Goal: Task Accomplishment & Management: Manage account settings

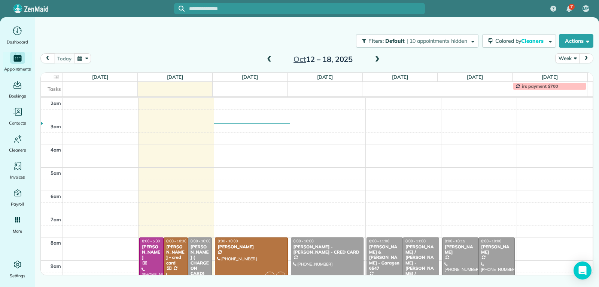
scroll to position [116, 0]
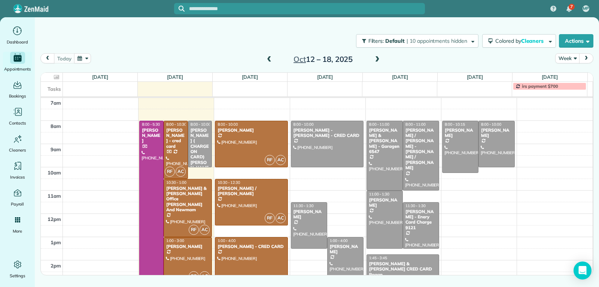
click at [253, 259] on div at bounding box center [251, 271] width 72 height 69
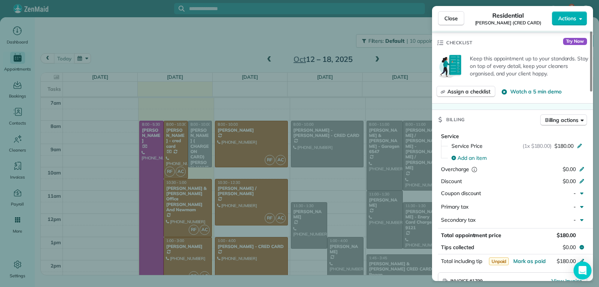
scroll to position [524, 0]
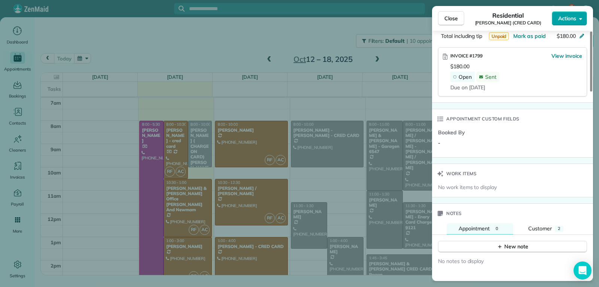
click at [570, 17] on span "Actions" at bounding box center [567, 18] width 18 height 7
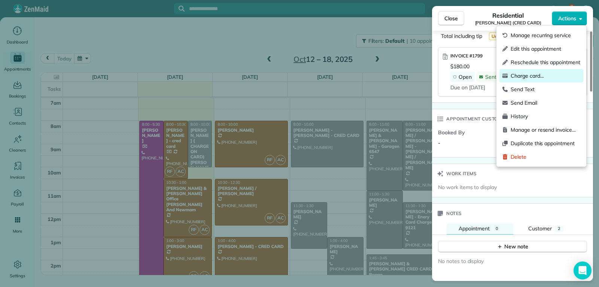
click at [527, 77] on span "Charge card…" at bounding box center [546, 75] width 70 height 7
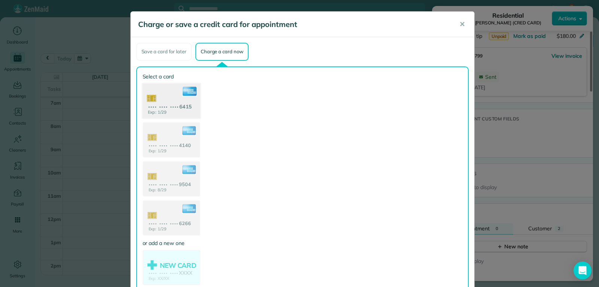
click at [161, 95] on use at bounding box center [171, 101] width 58 height 36
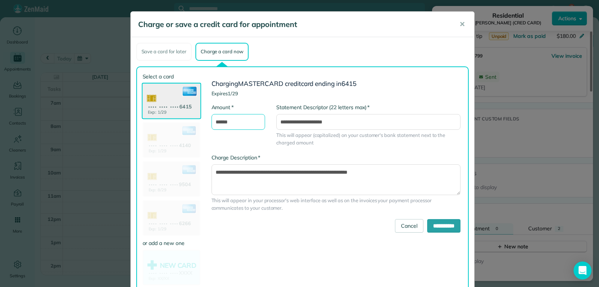
click at [216, 124] on input "******" at bounding box center [239, 122] width 54 height 16
type input "******"
click at [427, 222] on input "**********" at bounding box center [443, 225] width 33 height 13
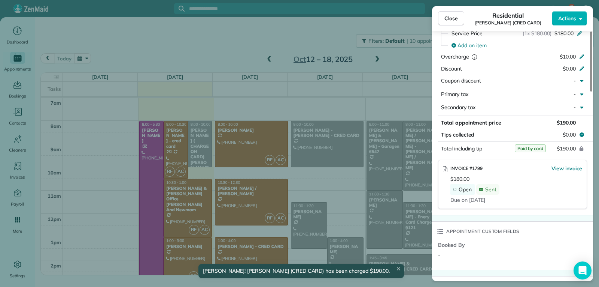
scroll to position [412, 0]
click at [562, 165] on span "View invoice" at bounding box center [567, 168] width 31 height 7
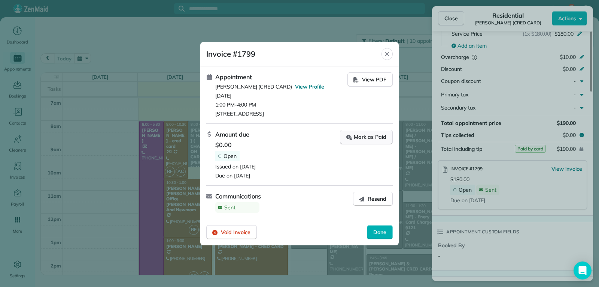
click at [370, 137] on div "Mark as Paid" at bounding box center [366, 137] width 40 height 8
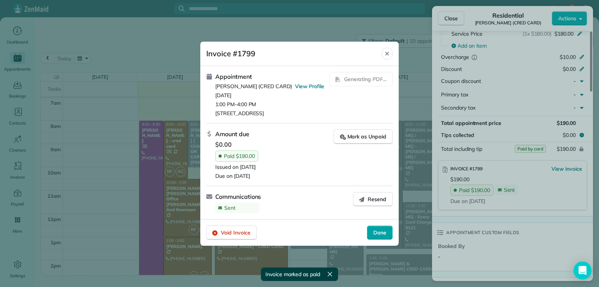
click at [373, 234] on span "Done" at bounding box center [379, 231] width 13 height 7
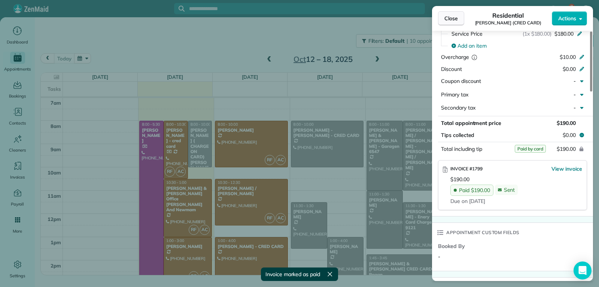
click at [445, 21] on span "Close" at bounding box center [451, 18] width 13 height 7
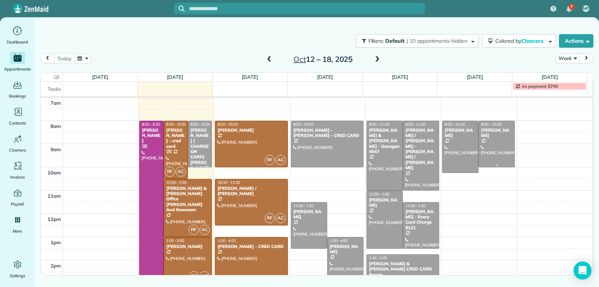
click at [493, 156] on div at bounding box center [497, 144] width 36 height 46
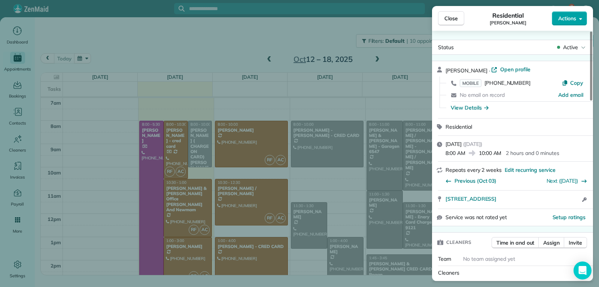
click at [566, 20] on span "Actions" at bounding box center [567, 18] width 18 height 7
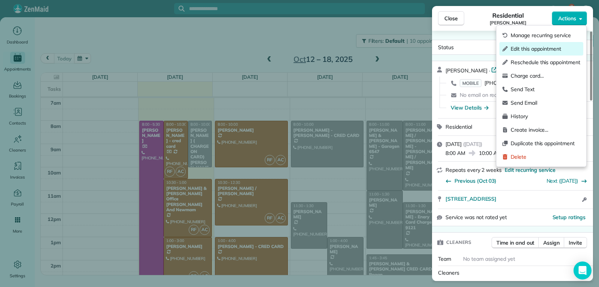
click at [542, 49] on span "Edit this appointment" at bounding box center [546, 48] width 70 height 7
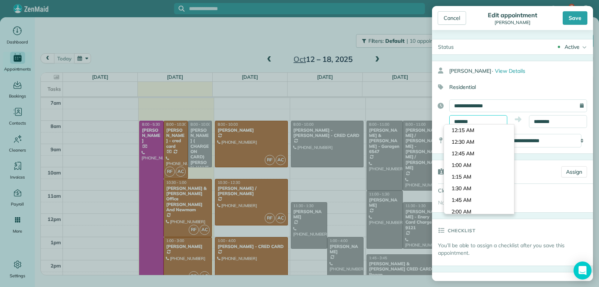
click at [484, 120] on input "*******" at bounding box center [478, 121] width 58 height 13
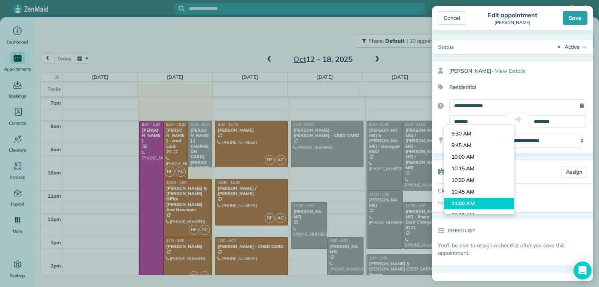
type input "********"
drag, startPoint x: 478, startPoint y: 200, endPoint x: 484, endPoint y: 193, distance: 9.0
click at [478, 200] on body "7 MP Dashboard Appointments Bookings Contacts Cleaners Invoices Payroll Reports…" at bounding box center [299, 143] width 599 height 287
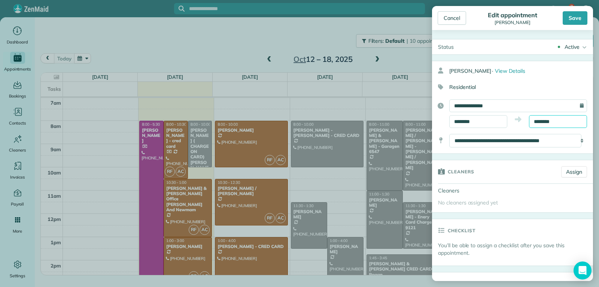
click at [553, 123] on input "********" at bounding box center [558, 121] width 58 height 13
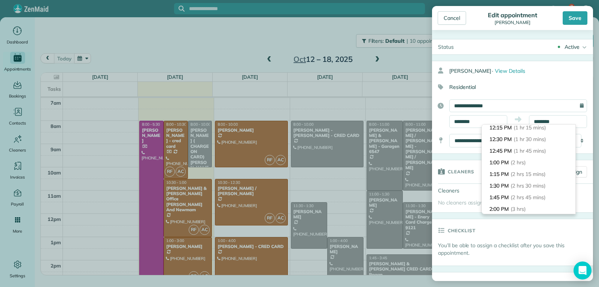
scroll to position [78, 0]
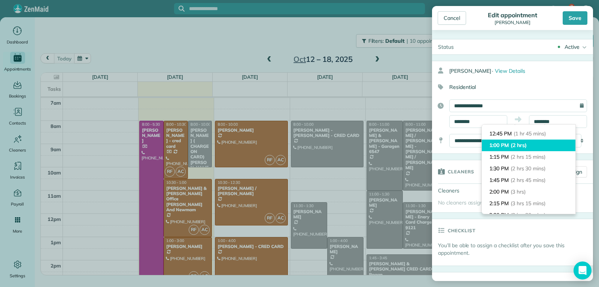
type input "*******"
click at [527, 145] on span "(2 hrs)" at bounding box center [519, 145] width 16 height 7
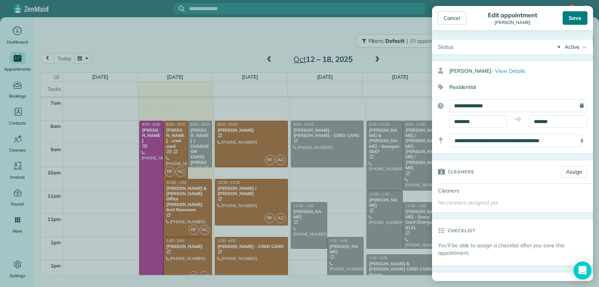
click at [579, 19] on div "Save" at bounding box center [575, 17] width 25 height 13
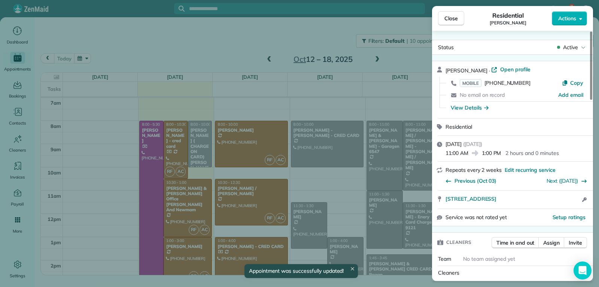
drag, startPoint x: 446, startPoint y: 19, endPoint x: 447, endPoint y: 28, distance: 9.0
click at [446, 19] on span "Close" at bounding box center [451, 18] width 13 height 7
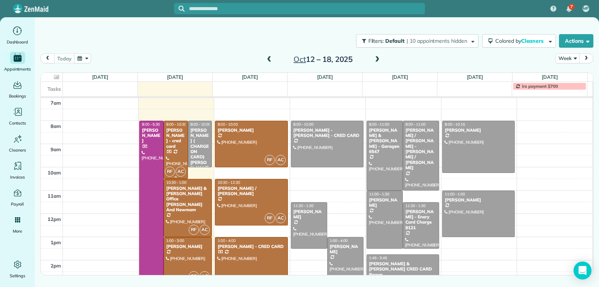
click at [170, 141] on div "[PERSON_NAME] - cred card" at bounding box center [176, 138] width 20 height 22
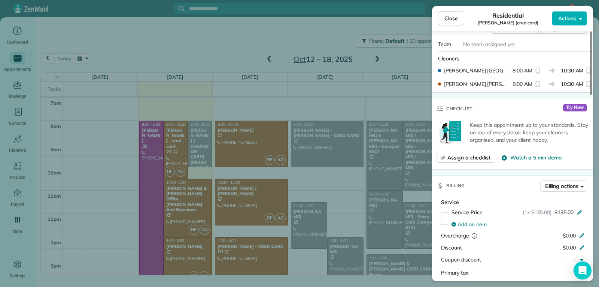
scroll to position [264, 0]
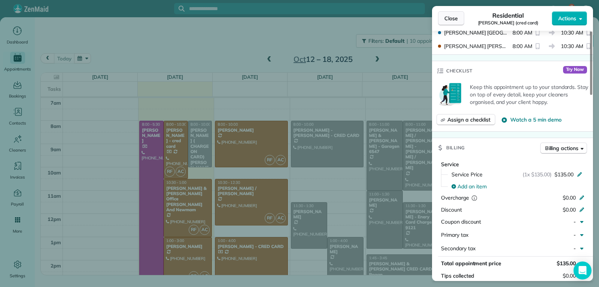
click at [453, 19] on span "Close" at bounding box center [451, 18] width 13 height 7
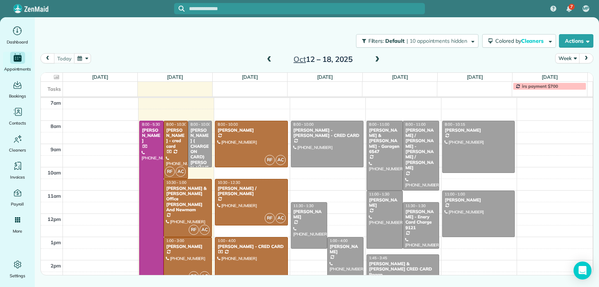
click at [202, 142] on div "[PERSON_NAME] ( CHARGE ON CARD) [PERSON_NAME]" at bounding box center [200, 151] width 20 height 48
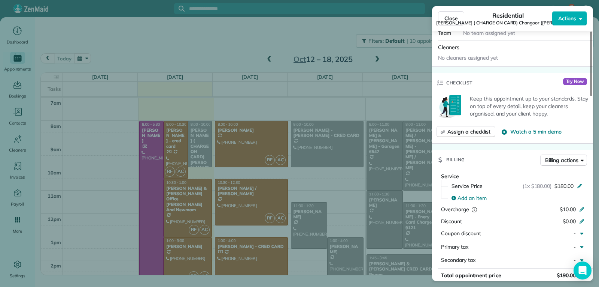
scroll to position [262, 0]
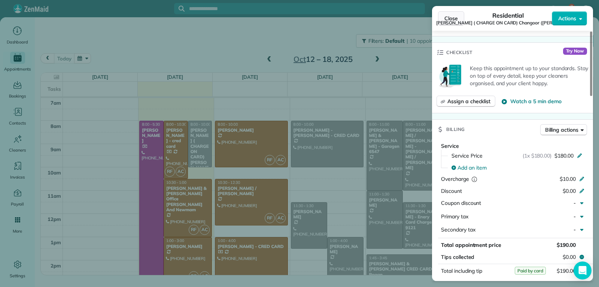
click at [451, 18] on span "Close" at bounding box center [451, 18] width 13 height 7
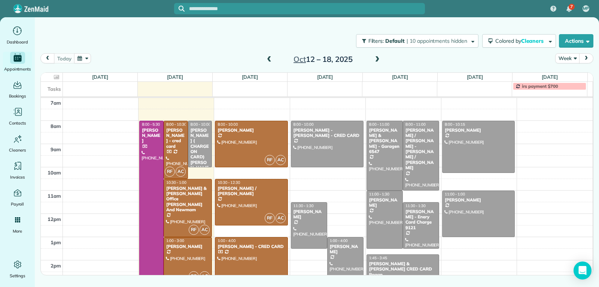
click at [199, 254] on div at bounding box center [188, 260] width 48 height 46
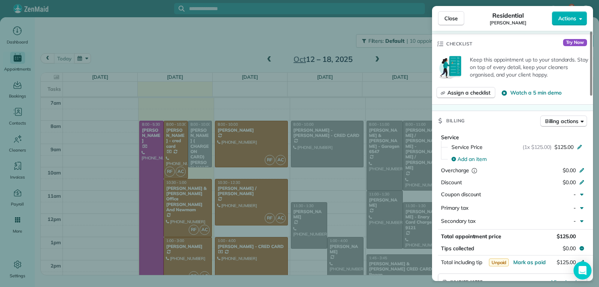
scroll to position [301, 0]
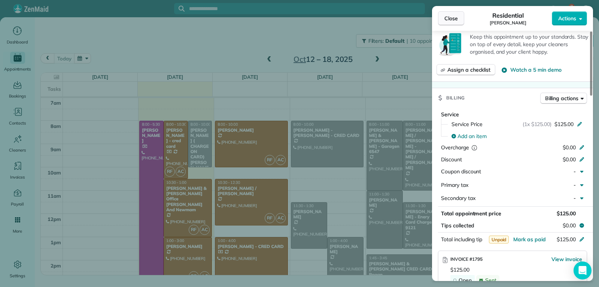
click at [448, 18] on span "Close" at bounding box center [451, 18] width 13 height 7
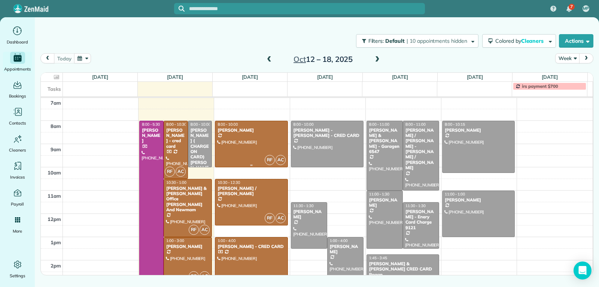
click at [255, 138] on div at bounding box center [251, 144] width 72 height 46
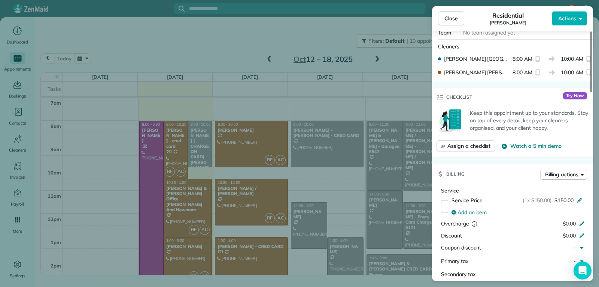
scroll to position [301, 0]
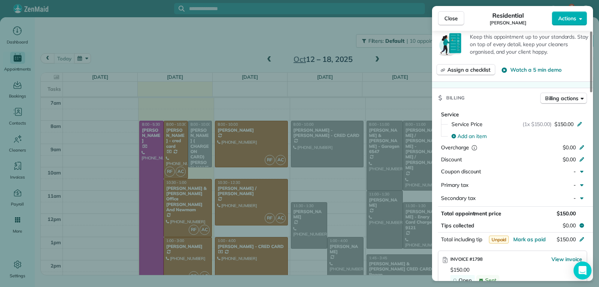
click at [442, 19] on button "Close" at bounding box center [451, 18] width 26 height 14
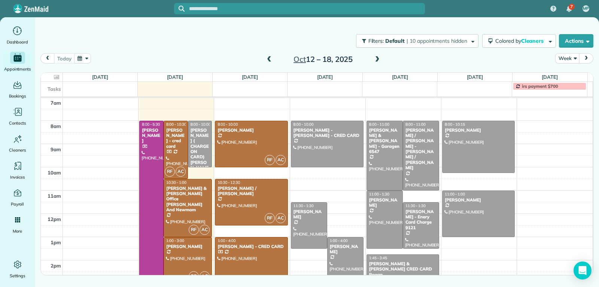
click at [257, 256] on div at bounding box center [251, 271] width 72 height 69
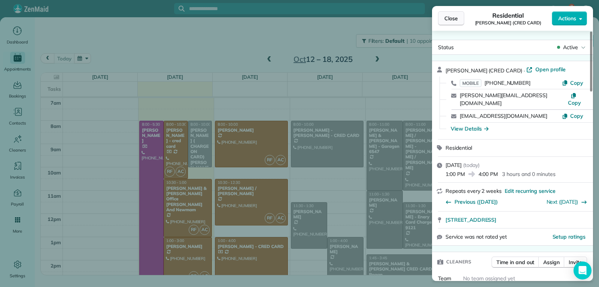
click at [446, 20] on span "Close" at bounding box center [451, 18] width 13 height 7
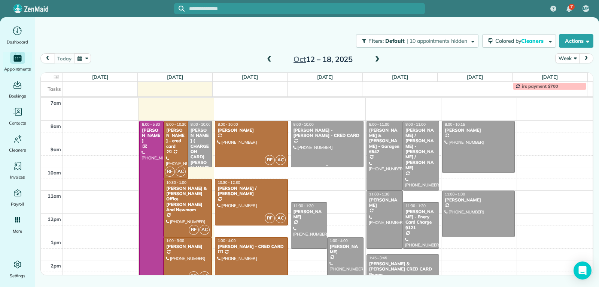
click at [328, 143] on div at bounding box center [327, 144] width 72 height 46
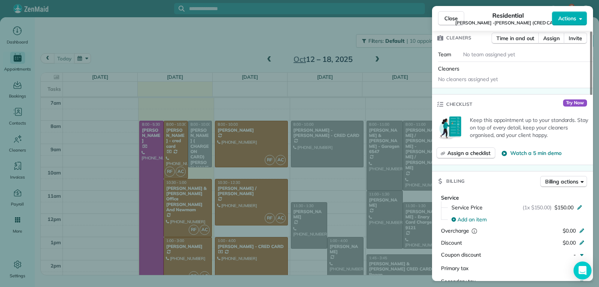
scroll to position [226, 0]
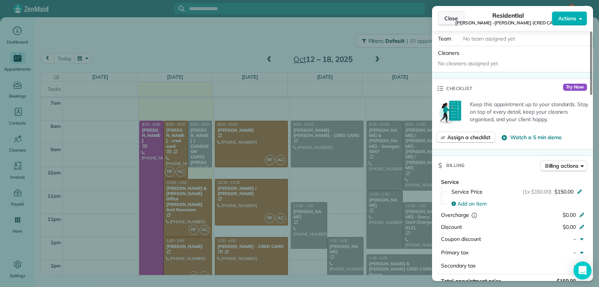
click at [443, 22] on button "Close" at bounding box center [451, 18] width 26 height 14
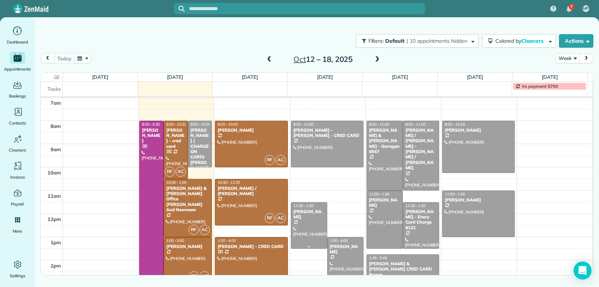
click at [309, 233] on div at bounding box center [309, 225] width 36 height 46
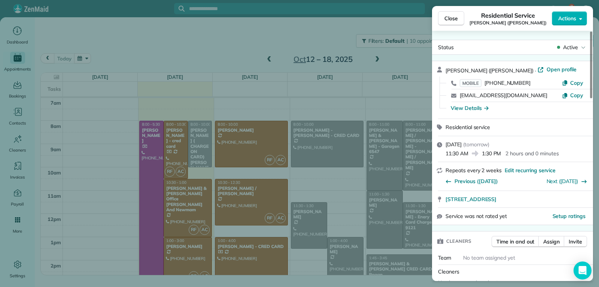
drag, startPoint x: 451, startPoint y: 17, endPoint x: 448, endPoint y: 27, distance: 10.4
click at [451, 17] on span "Close" at bounding box center [451, 18] width 13 height 7
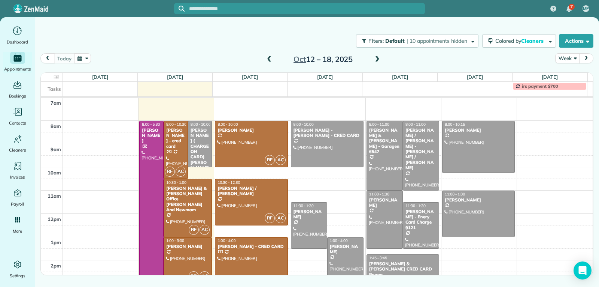
click at [413, 161] on div at bounding box center [421, 155] width 36 height 69
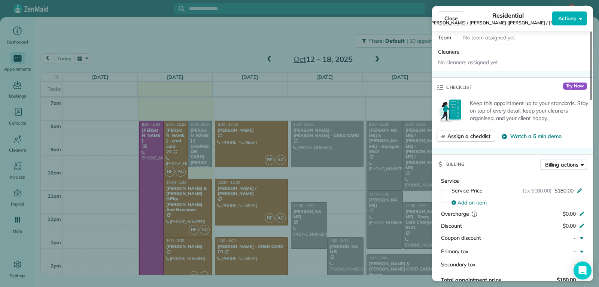
scroll to position [341, 0]
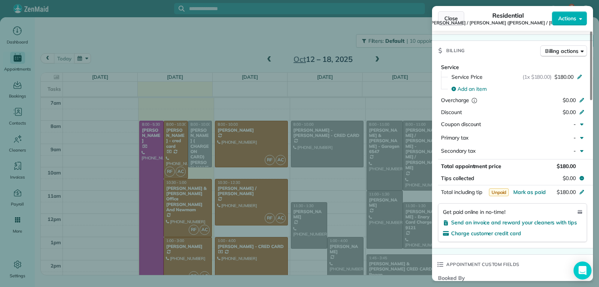
click at [454, 18] on span "Close" at bounding box center [451, 18] width 13 height 7
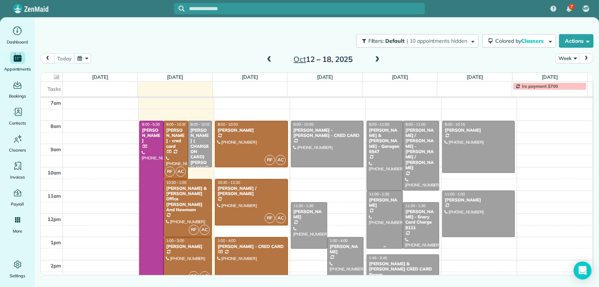
click at [385, 215] on div at bounding box center [385, 219] width 36 height 57
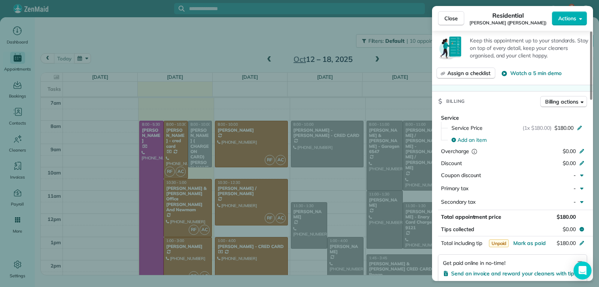
scroll to position [301, 0]
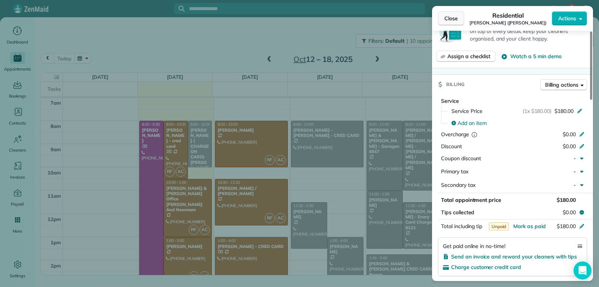
click at [452, 18] on span "Close" at bounding box center [451, 18] width 13 height 7
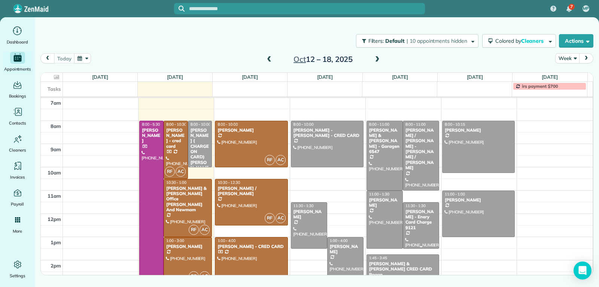
click at [423, 217] on div "[PERSON_NAME] - Enery Card Charge 9121" at bounding box center [421, 220] width 32 height 22
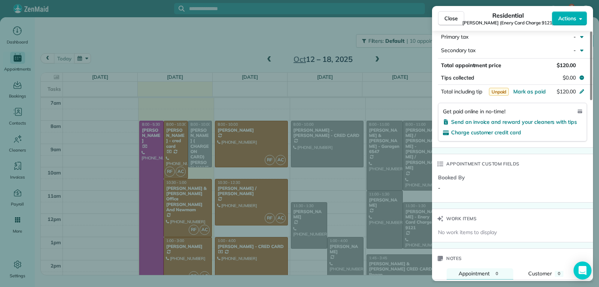
scroll to position [449, 0]
click at [445, 16] on span "Close" at bounding box center [451, 18] width 13 height 7
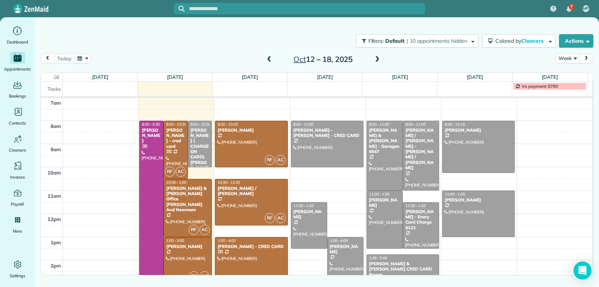
click at [400, 266] on div "[PERSON_NAME] & [PERSON_NAME] CRED CARD Pagan" at bounding box center [403, 269] width 68 height 16
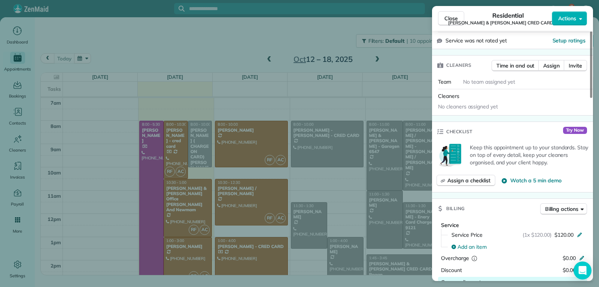
scroll to position [300, 0]
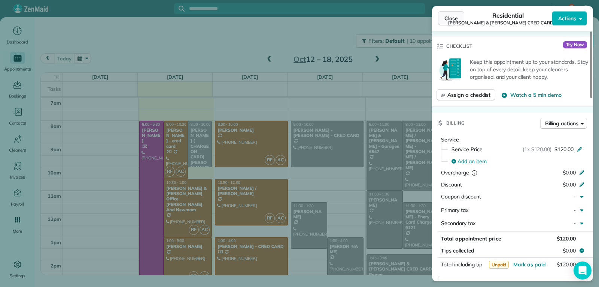
click at [446, 17] on span "Close" at bounding box center [451, 18] width 13 height 7
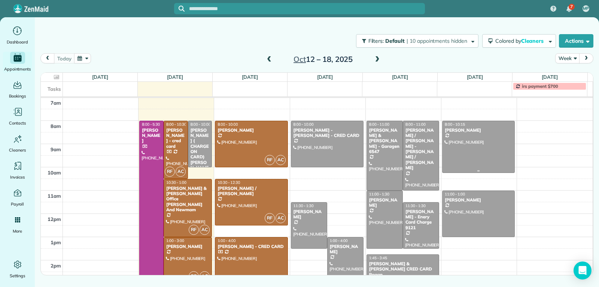
click at [474, 149] on div at bounding box center [479, 147] width 72 height 52
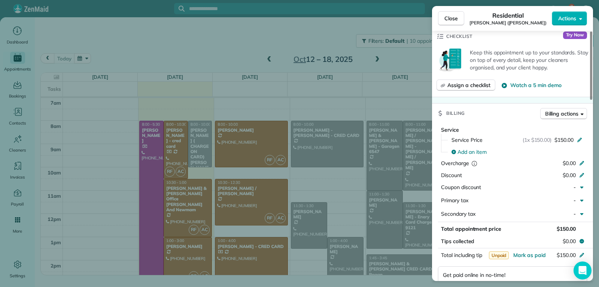
scroll to position [300, 0]
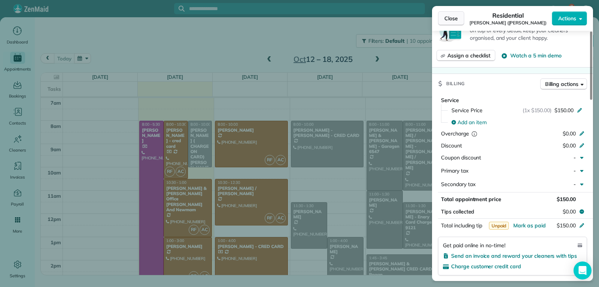
click at [443, 19] on button "Close" at bounding box center [451, 18] width 26 height 14
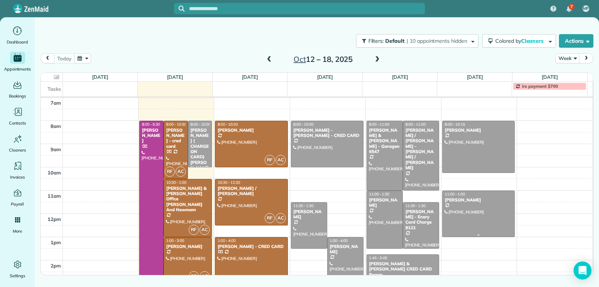
click at [457, 223] on div at bounding box center [479, 214] width 72 height 46
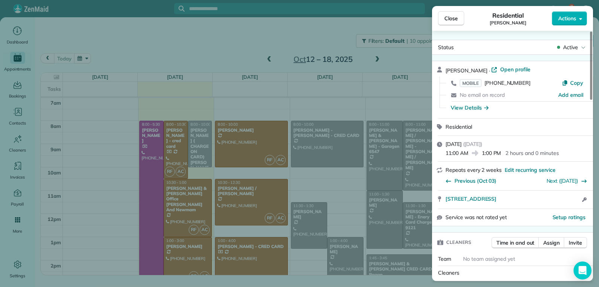
drag, startPoint x: 448, startPoint y: 20, endPoint x: 455, endPoint y: 28, distance: 10.1
click at [448, 21] on span "Close" at bounding box center [451, 18] width 13 height 7
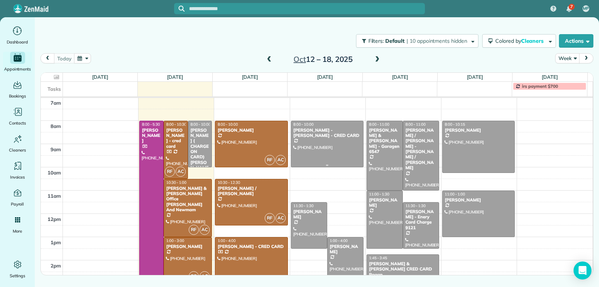
click at [344, 153] on div at bounding box center [327, 144] width 72 height 46
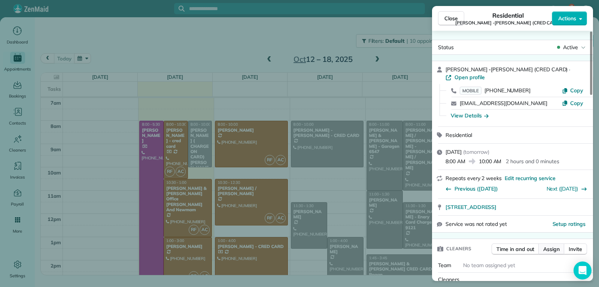
click at [551, 245] on span "Assign" at bounding box center [552, 248] width 16 height 7
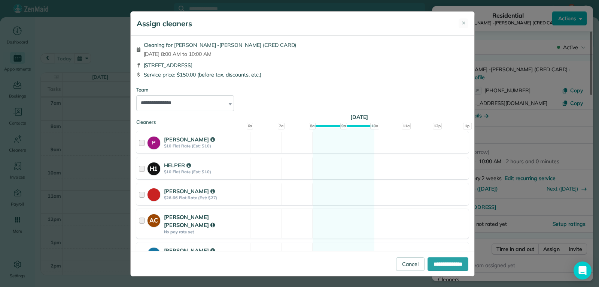
click at [242, 219] on div "[PERSON_NAME] [PERSON_NAME]" at bounding box center [206, 221] width 84 height 16
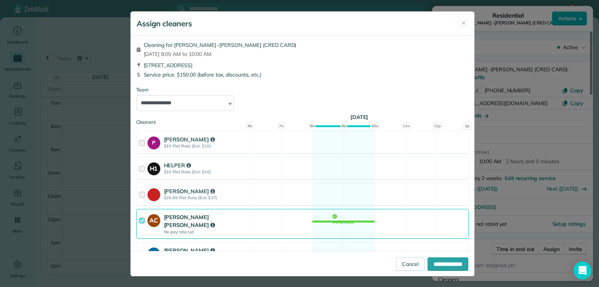
click at [241, 246] on div "[PERSON_NAME]" at bounding box center [206, 250] width 84 height 8
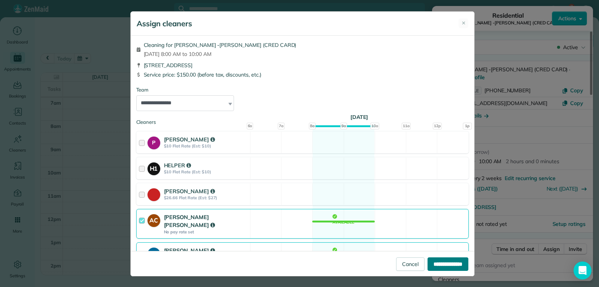
click at [439, 261] on input "**********" at bounding box center [448, 263] width 41 height 13
type input "**********"
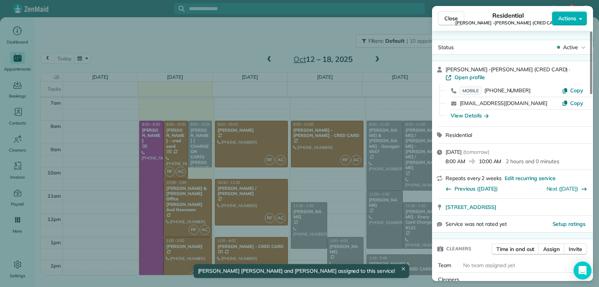
drag, startPoint x: 445, startPoint y: 19, endPoint x: 438, endPoint y: 48, distance: 29.3
click at [445, 20] on span "Close" at bounding box center [451, 18] width 13 height 7
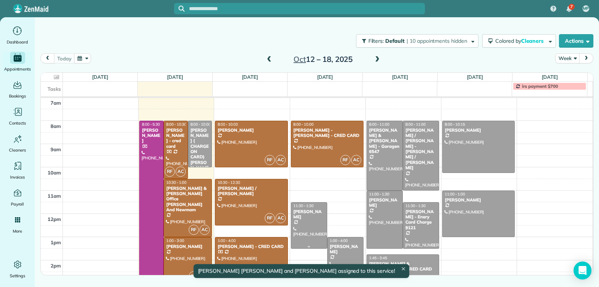
click at [311, 240] on div at bounding box center [309, 225] width 36 height 46
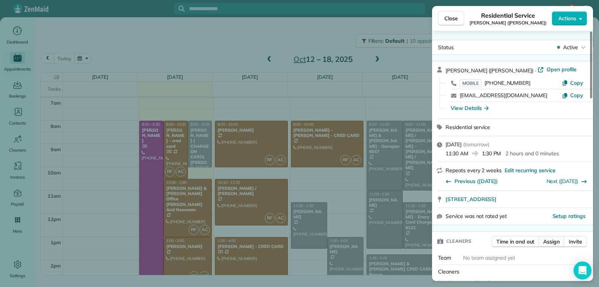
click at [547, 239] on span "Assign" at bounding box center [552, 240] width 16 height 7
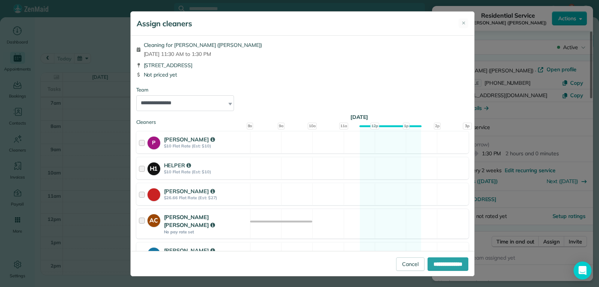
click at [204, 218] on div "[PERSON_NAME] [PERSON_NAME]" at bounding box center [206, 221] width 84 height 16
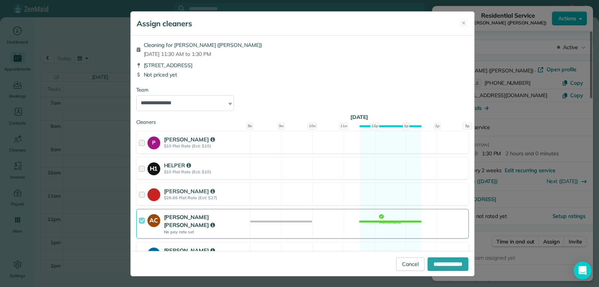
click at [203, 254] on strong "$10 Flat Rate (Est: $10)" at bounding box center [206, 256] width 84 height 5
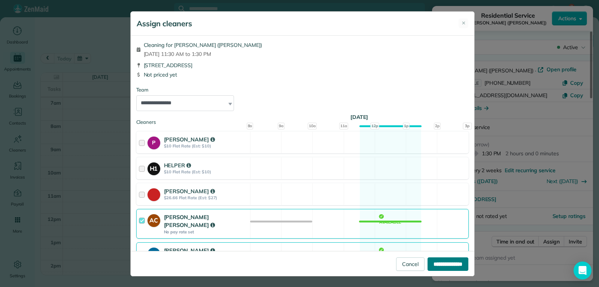
click at [433, 262] on input "**********" at bounding box center [448, 263] width 41 height 13
type input "**********"
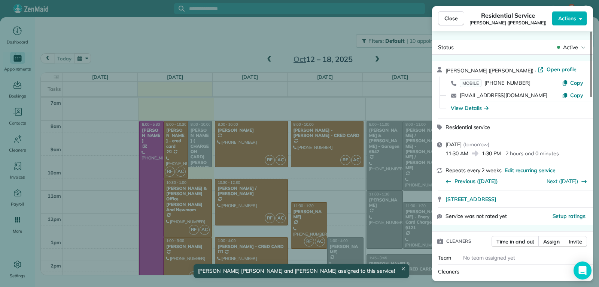
click at [449, 16] on span "Close" at bounding box center [451, 18] width 13 height 7
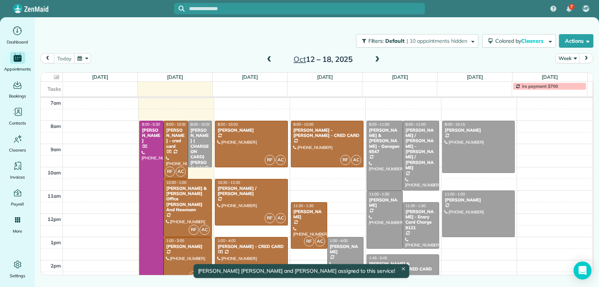
click at [341, 247] on div "[PERSON_NAME]" at bounding box center [346, 248] width 32 height 11
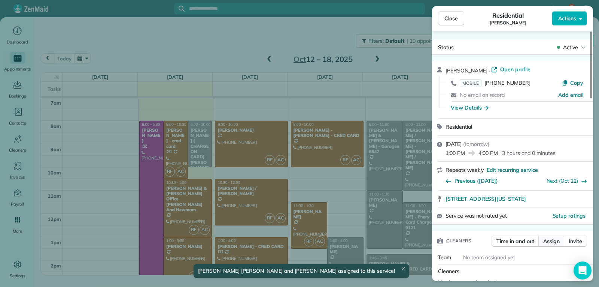
click at [546, 241] on span "Assign" at bounding box center [552, 240] width 16 height 7
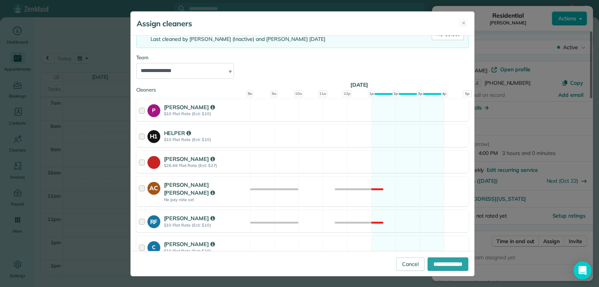
scroll to position [75, 0]
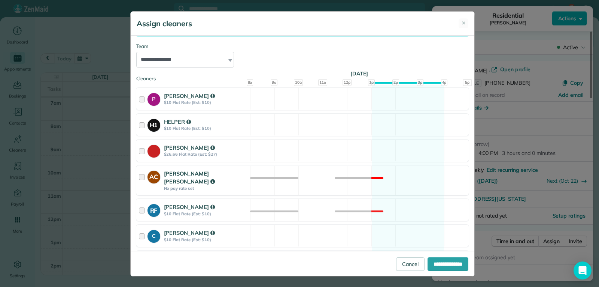
click at [194, 185] on strong "No pay rate set" at bounding box center [206, 187] width 84 height 5
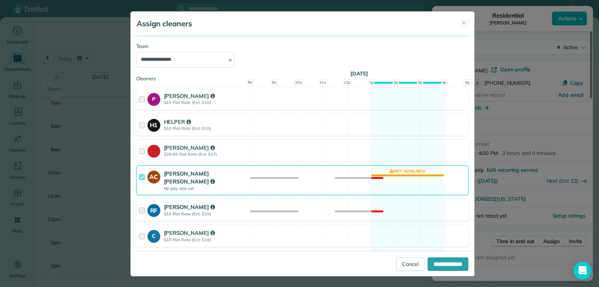
click at [198, 203] on strong "[PERSON_NAME]" at bounding box center [189, 206] width 51 height 7
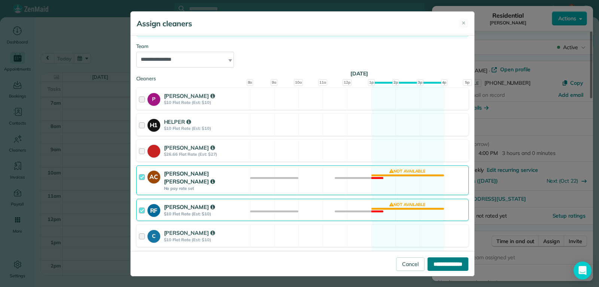
click at [433, 258] on input "**********" at bounding box center [448, 263] width 41 height 13
type input "**********"
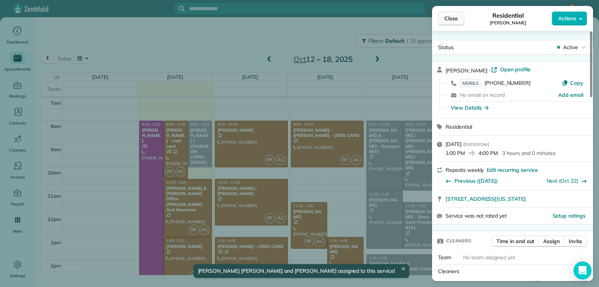
click at [443, 22] on button "Close" at bounding box center [451, 18] width 26 height 14
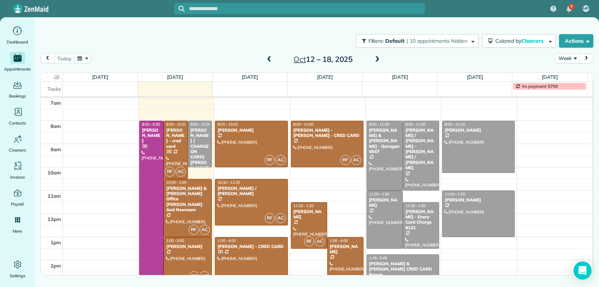
click at [374, 64] on span at bounding box center [377, 59] width 8 height 11
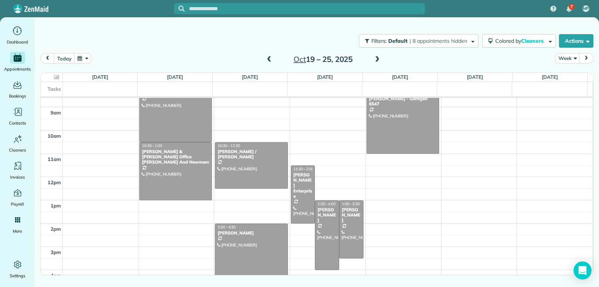
scroll to position [116, 0]
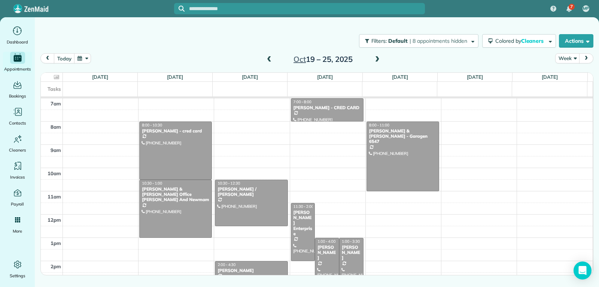
click at [271, 60] on span at bounding box center [269, 59] width 8 height 7
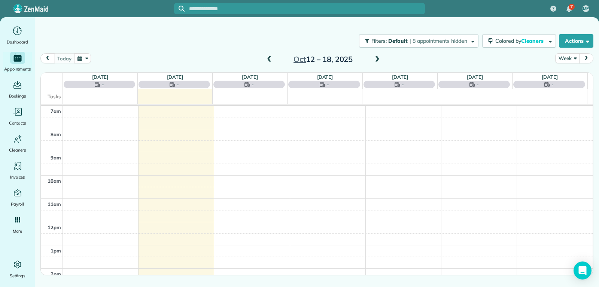
scroll to position [116, 0]
